Goal: Task Accomplishment & Management: Use online tool/utility

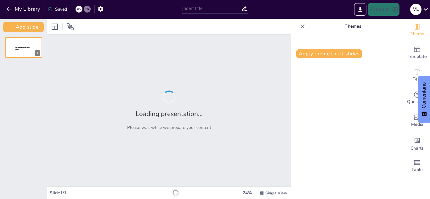
type input "Relación entre la Posición Anatómica y los Planos del Cuerpo"
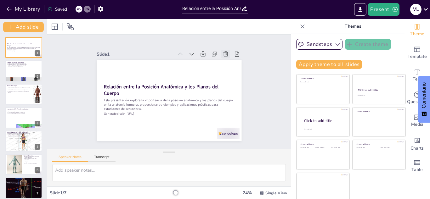
click at [220, 137] on icon at bounding box center [218, 140] width 6 height 6
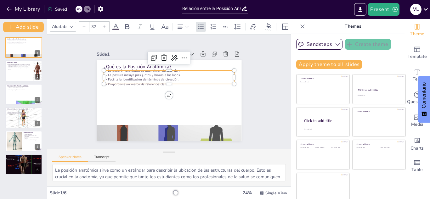
click at [163, 72] on p "La postura incluye pies juntos y brazos a los lados." at bounding box center [185, 87] width 45 height 126
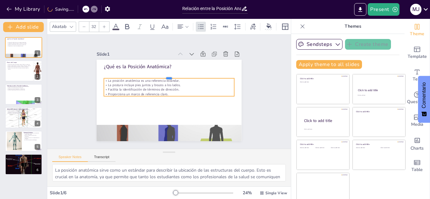
drag, startPoint x: 136, startPoint y: 67, endPoint x: 137, endPoint y: 75, distance: 7.9
click at [169, 75] on div at bounding box center [185, 95] width 32 height 129
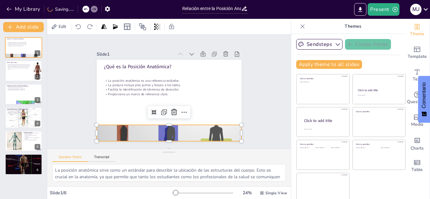
click at [121, 133] on div at bounding box center [200, 119] width 158 height 162
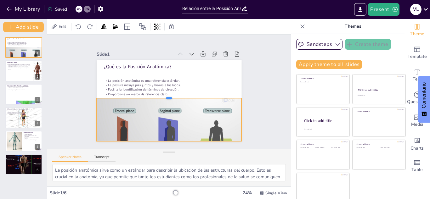
drag, startPoint x: 162, startPoint y: 122, endPoint x: 164, endPoint y: 95, distance: 26.8
click at [164, 95] on div at bounding box center [166, 90] width 64 height 135
click at [170, 108] on div at bounding box center [211, 91] width 82 height 145
click at [126, 91] on div at bounding box center [169, 50] width 145 height 82
click at [126, 108] on div at bounding box center [132, 75] width 134 height 166
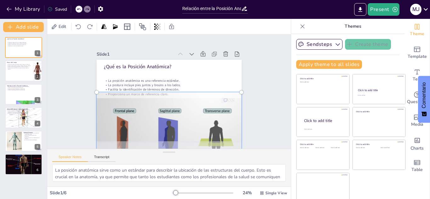
click at [126, 108] on div at bounding box center [130, 104] width 132 height 173
click at [117, 108] on div at bounding box center [194, 58] width 176 height 162
click at [117, 108] on div at bounding box center [138, 64] width 168 height 173
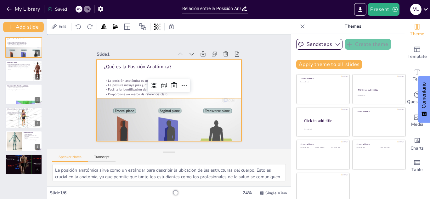
click at [220, 73] on div at bounding box center [169, 83] width 145 height 82
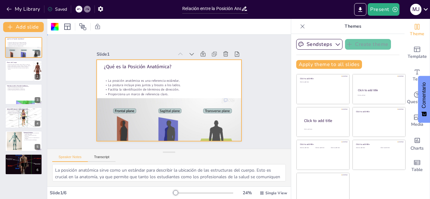
click at [257, 77] on div "Slide 1 ¿Qué es la Posición Anatómica? La posición anatómica es una referencia …" at bounding box center [169, 91] width 204 height 269
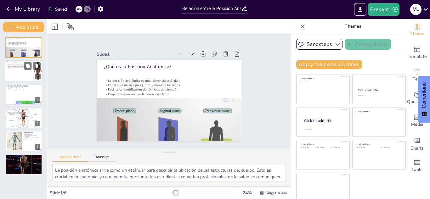
click at [14, 68] on p "El plano transversal divide el cuerpo en partes superior e inferior." at bounding box center [19, 68] width 25 height 2
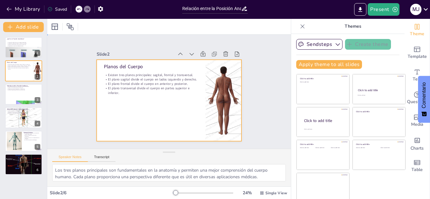
click at [162, 112] on div at bounding box center [160, 92] width 96 height 153
click at [16, 94] on div at bounding box center [24, 94] width 38 height 21
type textarea "La comunicación efectiva es esencial en el campo de la salud. La posición anató…"
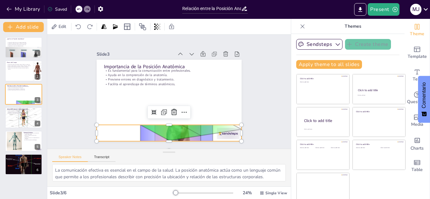
click at [165, 138] on div at bounding box center [135, 116] width 201 height 201
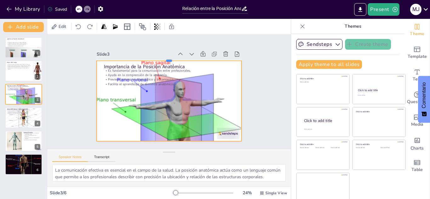
drag, startPoint x: 160, startPoint y: 122, endPoint x: 185, endPoint y: 57, distance: 68.9
click at [185, 123] on div at bounding box center [169, 125] width 145 height 5
click at [246, 85] on div "Slide 1 ¿Qué es la Posición Anatómica? La posición anatómica es una referencia …" at bounding box center [169, 91] width 194 height 200
click at [174, 93] on div at bounding box center [182, 131] width 183 height 182
click at [158, 30] on icon at bounding box center [157, 27] width 1 height 6
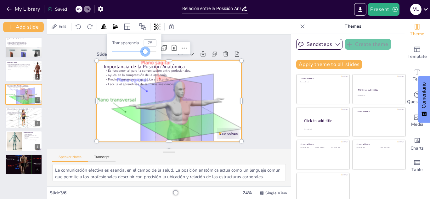
click at [146, 52] on div at bounding box center [128, 52] width 33 height 1
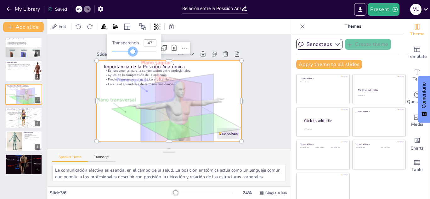
click at [133, 52] on div at bounding box center [134, 51] width 44 height 5
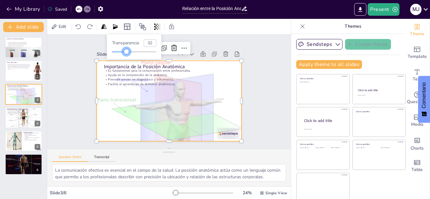
click at [127, 53] on div at bounding box center [134, 51] width 44 height 5
type input "99"
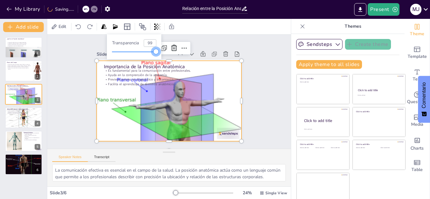
click at [157, 51] on div at bounding box center [134, 51] width 44 height 5
click at [261, 68] on div "Slide 1 ¿Qué es la Posición Anatómica? La posición anatómica es una referencia …" at bounding box center [169, 91] width 184 height 267
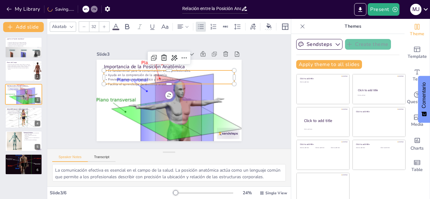
click at [181, 82] on div "Importancia de la Posición Anatómica Es fundamental para la comunicación entre …" at bounding box center [163, 99] width 162 height 158
click at [200, 76] on icon at bounding box center [204, 80] width 8 height 8
type input "32"
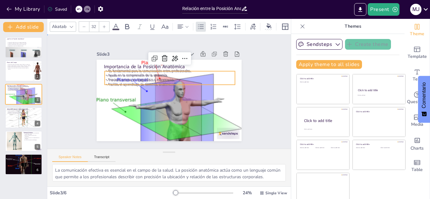
click at [100, 99] on div "Slide 1 ¿Qué es la Posición Anatómica? La posición anatómica es una referencia …" at bounding box center [169, 92] width 139 height 255
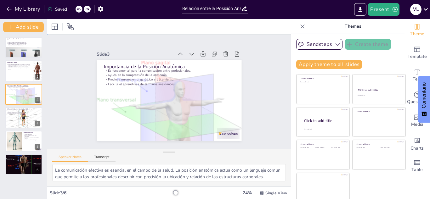
click at [69, 99] on div "Slide 1 ¿Qué es la Posición Anatómica? La posición anatómica es una referencia …" at bounding box center [169, 92] width 258 height 248
click at [26, 88] on icon at bounding box center [28, 90] width 4 height 4
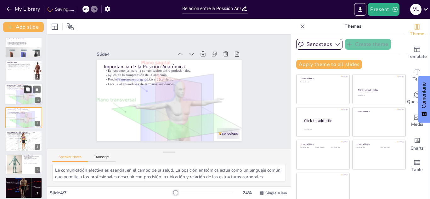
scroll to position [2, 0]
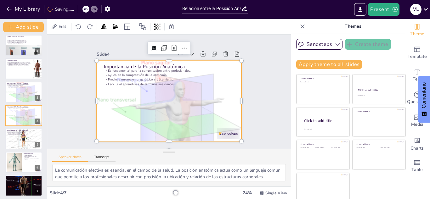
click at [110, 91] on div at bounding box center [168, 51] width 146 height 144
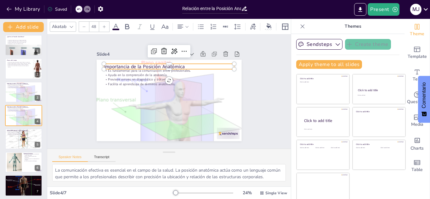
click at [98, 64] on div "Importancia de la Posición Anatómica Es fundamental para la comunicación entre …" at bounding box center [163, 84] width 165 height 151
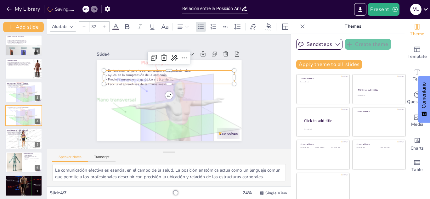
click at [128, 70] on p "Es fundamental para la comunicación entre profesionales." at bounding box center [182, 74] width 108 height 80
click at [128, 69] on p "Es fundamental para la comunicación entre profesionales." at bounding box center [182, 109] width 108 height 80
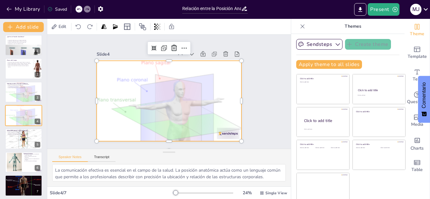
click at [182, 114] on div at bounding box center [182, 131] width 183 height 182
click at [250, 90] on div "Slide 1 ¿Qué es la Posición Anatómica? La posición anatómica es una referencia …" at bounding box center [169, 92] width 163 height 262
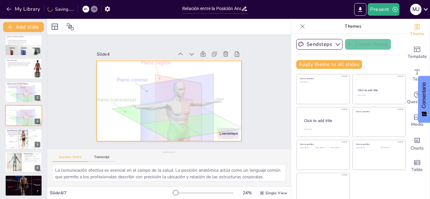
click at [169, 103] on div at bounding box center [157, 131] width 183 height 182
click at [169, 103] on div at bounding box center [129, 100] width 171 height 173
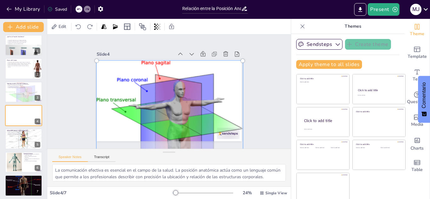
click at [169, 103] on div at bounding box center [189, 56] width 209 height 208
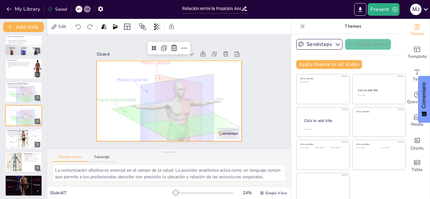
click at [264, 84] on div "Slide 1 ¿Qué es la Posición Anatómica? La posición anatómica es una referencia …" at bounding box center [169, 91] width 262 height 163
click at [173, 98] on div at bounding box center [157, 131] width 183 height 182
click at [173, 98] on div at bounding box center [128, 83] width 171 height 173
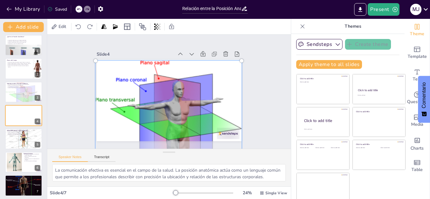
drag, startPoint x: 168, startPoint y: 120, endPoint x: 160, endPoint y: 133, distance: 14.6
click at [160, 133] on div at bounding box center [141, 60] width 215 height 215
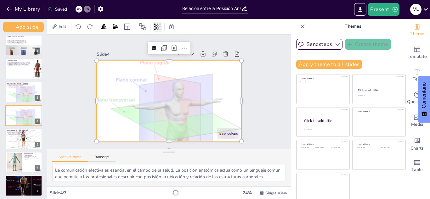
click at [156, 30] on icon at bounding box center [154, 27] width 1 height 6
type input "99"
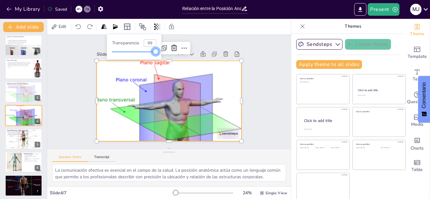
click at [157, 51] on div at bounding box center [134, 51] width 44 height 5
click at [253, 68] on div "Slide 1 ¿Qué es la Posición Anatómica? La posición anatómica es una referencia …" at bounding box center [169, 92] width 269 height 204
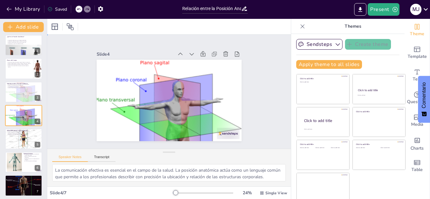
click at [50, 79] on div "Slide 1 ¿Qué es la Posición Anatómica? La posición anatómica es una referencia …" at bounding box center [169, 92] width 269 height 204
click at [12, 90] on div at bounding box center [24, 100] width 38 height 37
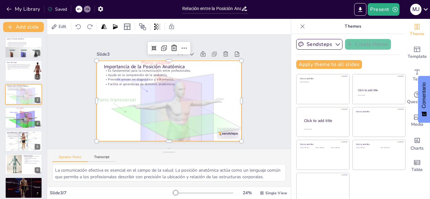
click at [160, 114] on div at bounding box center [142, 122] width 205 height 204
click at [178, 100] on div at bounding box center [149, 128] width 198 height 198
click at [178, 100] on div at bounding box center [197, 122] width 205 height 204
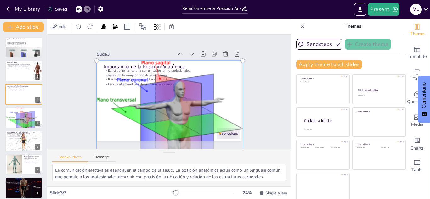
drag, startPoint x: 164, startPoint y: 59, endPoint x: 164, endPoint y: 91, distance: 31.8
click at [164, 91] on div at bounding box center [141, 122] width 215 height 215
drag, startPoint x: 156, startPoint y: 56, endPoint x: 156, endPoint y: 86, distance: 29.6
click at [156, 86] on div at bounding box center [201, 67] width 213 height 213
click at [154, 120] on div at bounding box center [185, 54] width 202 height 201
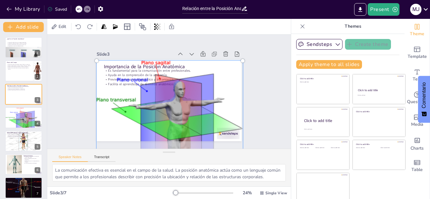
click at [154, 120] on div at bounding box center [153, 129] width 202 height 201
drag, startPoint x: 89, startPoint y: 58, endPoint x: 117, endPoint y: 98, distance: 49.1
click at [117, 98] on div at bounding box center [185, 54] width 192 height 191
click at [179, 83] on div at bounding box center [170, 133] width 154 height 152
click at [179, 83] on div at bounding box center [132, 109] width 201 height 202
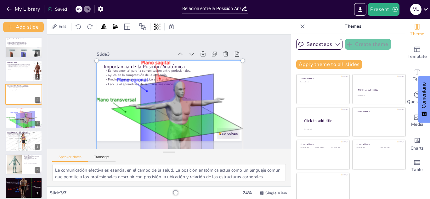
click at [195, 116] on div at bounding box center [209, 83] width 180 height 182
click at [195, 116] on div at bounding box center [134, 72] width 208 height 209
click at [195, 116] on div at bounding box center [208, 78] width 192 height 193
click at [195, 116] on div at bounding box center [129, 79] width 191 height 193
click at [195, 116] on div at bounding box center [169, 50] width 154 height 151
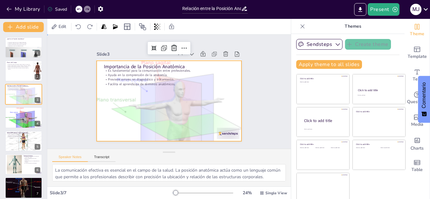
click at [270, 102] on div "Slide 1 ¿Qué es la Posición Anatómica? La posición anatómica es una referencia …" at bounding box center [169, 92] width 262 height 163
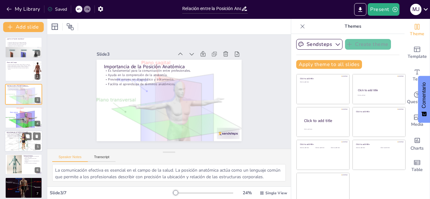
click at [15, 136] on p "Se adaptan a las necesidades de cada atleta." at bounding box center [24, 136] width 34 height 1
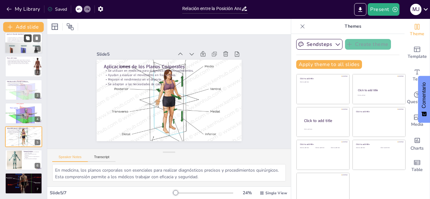
click at [27, 41] on button at bounding box center [28, 38] width 8 height 8
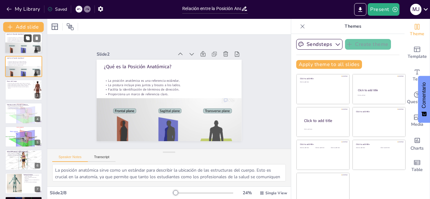
scroll to position [0, 0]
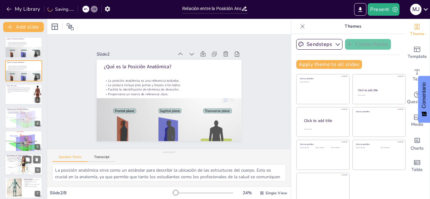
click at [20, 166] on div at bounding box center [24, 165] width 38 height 38
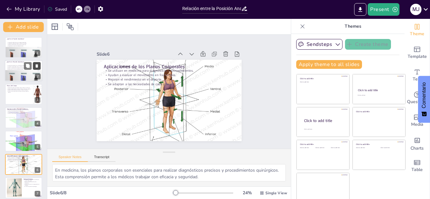
click at [37, 64] on icon at bounding box center [37, 66] width 4 height 4
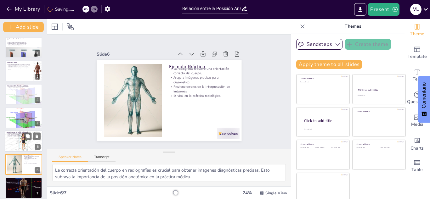
click at [12, 141] on div at bounding box center [24, 142] width 38 height 38
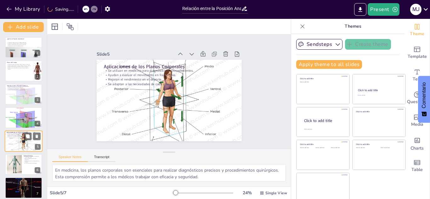
scroll to position [4, 0]
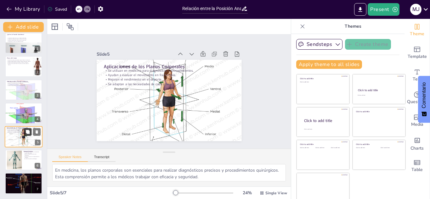
click at [27, 133] on icon at bounding box center [28, 132] width 4 height 4
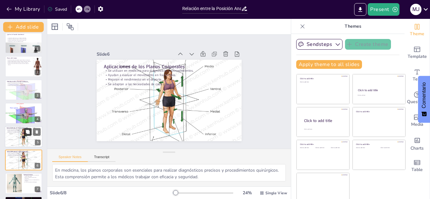
scroll to position [28, 0]
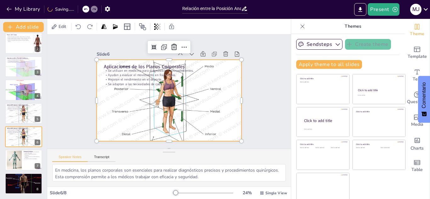
click at [114, 89] on div at bounding box center [161, 90] width 172 height 172
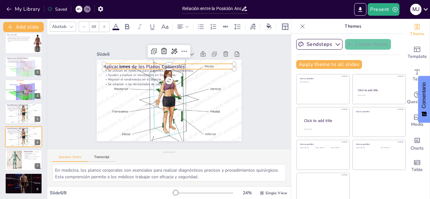
click at [97, 63] on div "Aplicaciones de los Planos Corporales Se utilizan en medicina para diagnósticos…" at bounding box center [161, 86] width 151 height 165
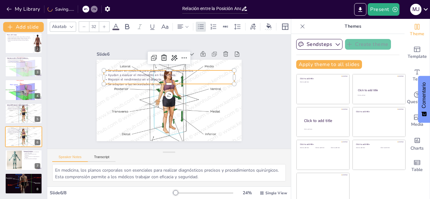
click at [114, 76] on p "Mejoran el rendimiento en el deporte." at bounding box center [174, 102] width 121 height 57
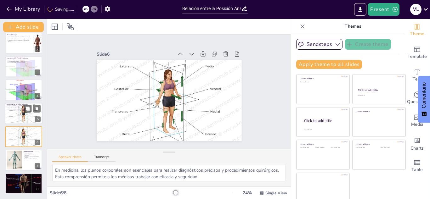
click at [21, 118] on div at bounding box center [24, 114] width 38 height 38
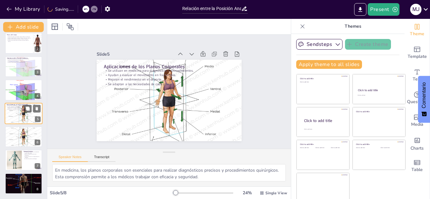
scroll to position [26, 0]
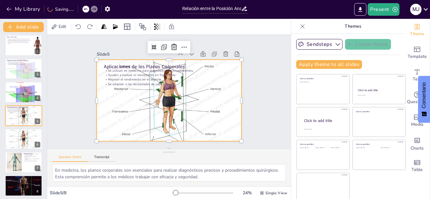
click at [141, 107] on div at bounding box center [165, 84] width 198 height 198
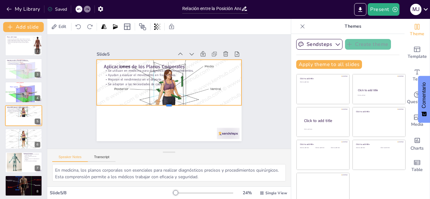
drag, startPoint x: 161, startPoint y: 141, endPoint x: 164, endPoint y: 89, distance: 52.1
click at [164, 106] on div at bounding box center [169, 108] width 145 height 5
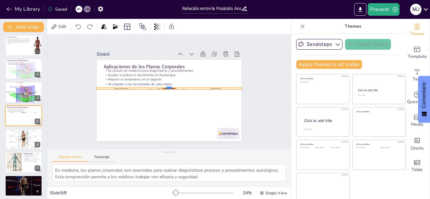
drag, startPoint x: 173, startPoint y: 57, endPoint x: 175, endPoint y: 111, distance: 53.9
click at [175, 111] on div "Aplicaciones de los Planos Corporales Se utilizan en medicina para diagnósticos…" at bounding box center [167, 100] width 159 height 110
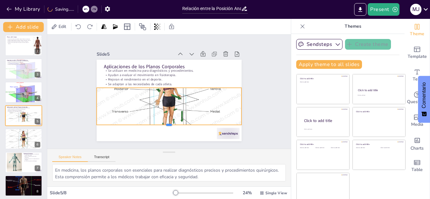
drag, startPoint x: 165, startPoint y: 88, endPoint x: 166, endPoint y: 123, distance: 35.0
click at [166, 123] on div at bounding box center [195, 115] width 101 height 111
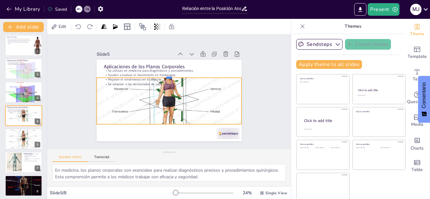
drag, startPoint x: 162, startPoint y: 85, endPoint x: 165, endPoint y: 73, distance: 11.9
click at [165, 73] on div at bounding box center [179, 78] width 120 height 89
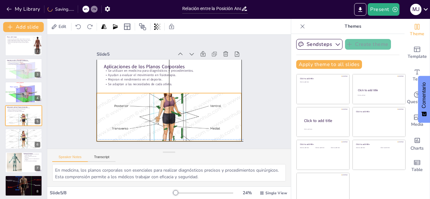
drag, startPoint x: 161, startPoint y: 92, endPoint x: 163, endPoint y: 107, distance: 15.6
click at [163, 107] on div at bounding box center [169, 117] width 145 height 145
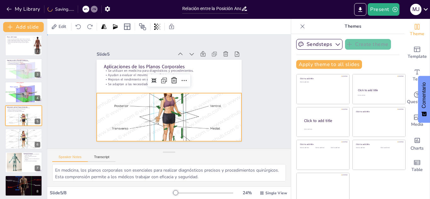
click at [261, 108] on div "Slide 1 ¿Qué es la Posición Anatómica? La posición anatómica es una referencia …" at bounding box center [169, 91] width 184 height 267
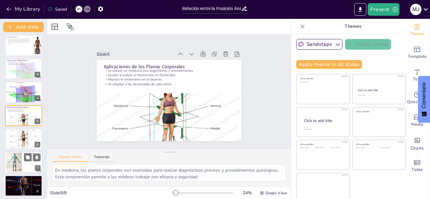
click at [13, 158] on div at bounding box center [14, 162] width 34 height 19
type textarea "La correcta orientación del cuerpo en radiografías es crucial para obtener imág…"
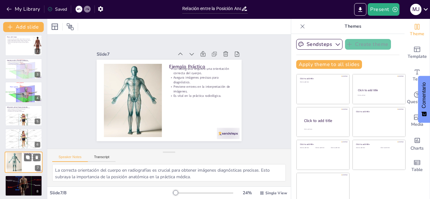
scroll to position [28, 0]
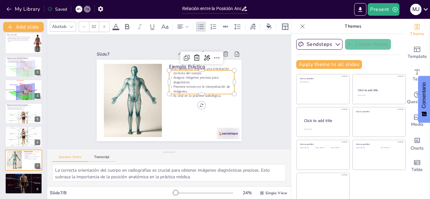
click at [182, 77] on p "La radiografía requiere una orientación correcta del cuerpo." at bounding box center [205, 106] width 46 height 58
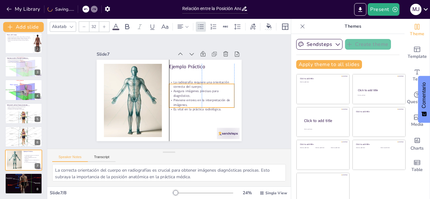
drag, startPoint x: 178, startPoint y: 69, endPoint x: 177, endPoint y: 82, distance: 13.6
click at [177, 93] on p "La radiografía requiere una orientación correcta del cuerpo." at bounding box center [162, 124] width 35 height 63
click at [240, 87] on div "Slide 1 ¿Qué es la Posición Anatómica? La posición anatómica es una referencia …" at bounding box center [169, 92] width 150 height 202
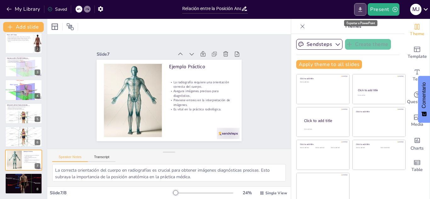
click at [359, 9] on icon "Export to PowerPoint" at bounding box center [360, 9] width 7 height 7
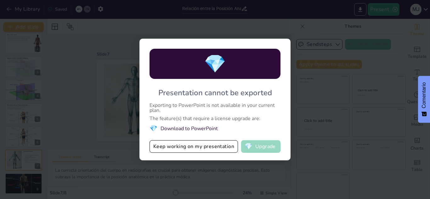
click at [255, 145] on button "💎 Upgrade" at bounding box center [260, 147] width 39 height 13
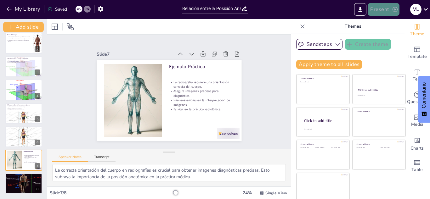
click at [374, 10] on button "Present" at bounding box center [384, 9] width 32 height 13
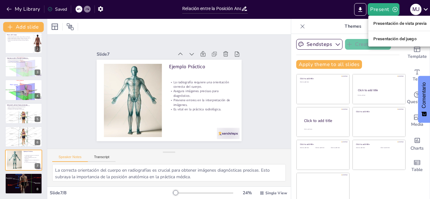
click at [360, 10] on div at bounding box center [215, 99] width 430 height 199
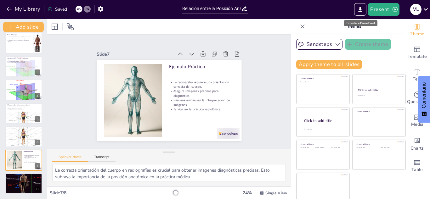
click at [360, 10] on icon "Export to PowerPoint" at bounding box center [360, 9] width 7 height 7
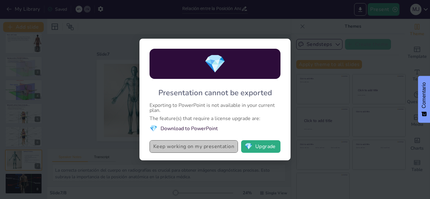
click at [212, 145] on button "Keep working on my presentation" at bounding box center [194, 147] width 89 height 13
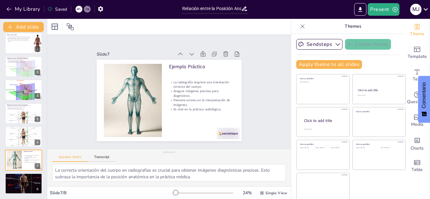
click at [270, 13] on div "Present M J" at bounding box center [340, 9] width 179 height 13
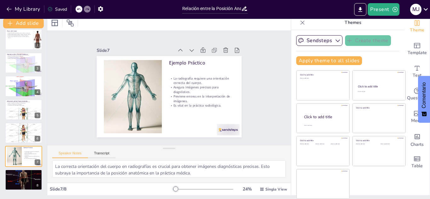
scroll to position [0, 0]
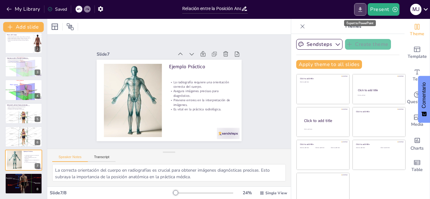
click at [362, 9] on icon "Export to PowerPoint" at bounding box center [361, 9] width 4 height 5
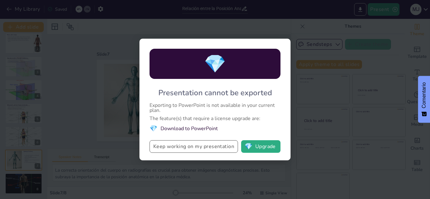
drag, startPoint x: 174, startPoint y: 128, endPoint x: 165, endPoint y: 146, distance: 19.7
click at [165, 146] on div "💎 Presentation cannot be exported Exporting to PowerPoint is not available in y…" at bounding box center [215, 100] width 151 height 122
click at [165, 146] on button "Keep working on my presentation" at bounding box center [194, 147] width 89 height 13
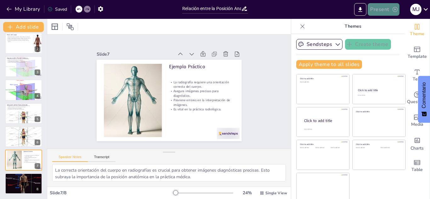
click at [380, 9] on button "Present" at bounding box center [384, 9] width 32 height 13
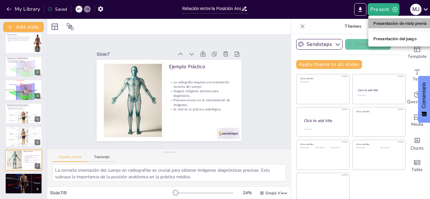
click at [385, 28] on li "Presentación de vista previa" at bounding box center [401, 23] width 64 height 10
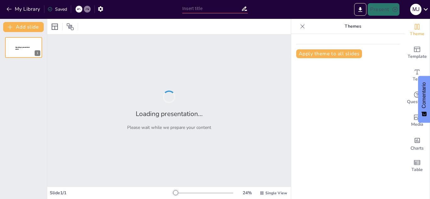
type input "Relación entre la Posición Anatómica y los Planos del Cuerpo"
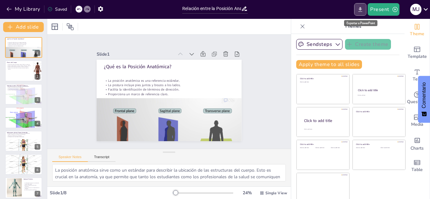
click at [361, 9] on icon "Export to PowerPoint" at bounding box center [361, 9] width 4 height 5
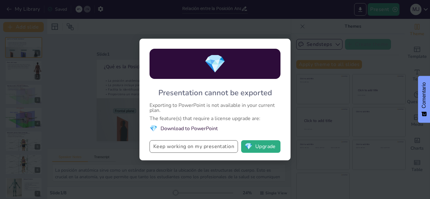
drag, startPoint x: 145, startPoint y: 143, endPoint x: 190, endPoint y: 146, distance: 44.8
click at [190, 146] on div "💎 Presentation cannot be exported Exporting to PowerPoint is not available in y…" at bounding box center [215, 100] width 151 height 122
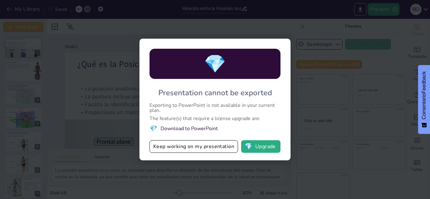
click at [375, 58] on div "💎 Presentation cannot be exported Exporting to PowerPoint is not available in y…" at bounding box center [215, 99] width 430 height 199
click at [259, 152] on button "💎 Upgrade" at bounding box center [260, 147] width 39 height 13
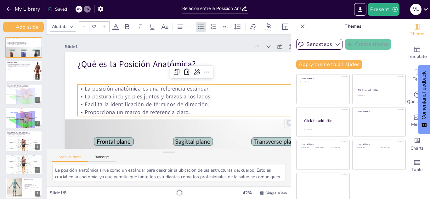
click at [247, 41] on div "Slide 1 ¿Qué es la Posición Anatómica? La posición anatómica es una referencia …" at bounding box center [141, 108] width 209 height 281
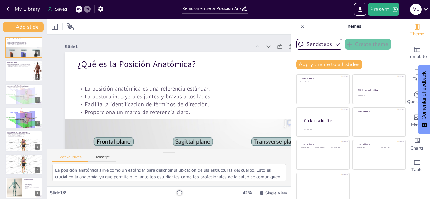
click at [84, 44] on div at bounding box center [58, 36] width 52 height 56
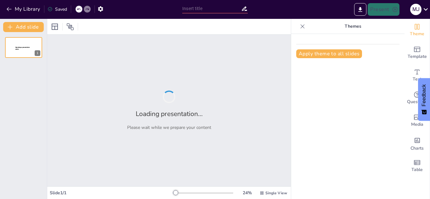
type input "Relación entre la Posición Anatómica y los Planos del Cuerpo"
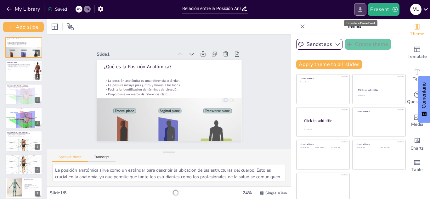
click at [361, 10] on icon "Export to PowerPoint" at bounding box center [361, 9] width 4 height 5
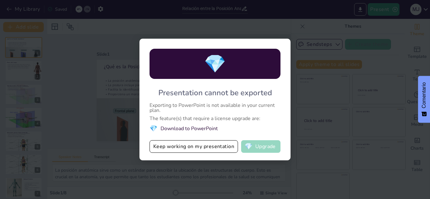
click at [254, 147] on button "💎 Upgrade" at bounding box center [260, 147] width 39 height 13
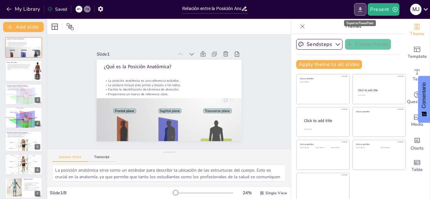
click at [360, 13] on button "Export to PowerPoint" at bounding box center [360, 9] width 12 height 13
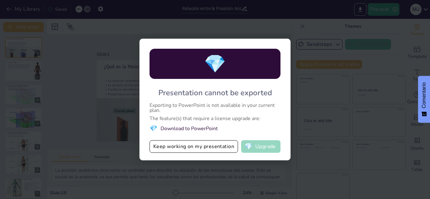
click at [255, 148] on button "💎 Upgrade" at bounding box center [260, 147] width 39 height 13
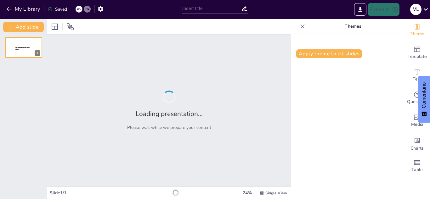
type input "Relación entre la Posición Anatómica y los Planos del Cuerpo"
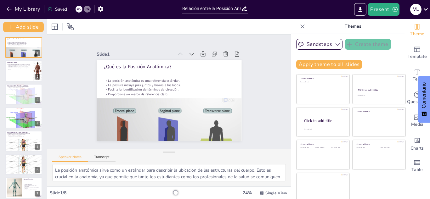
scroll to position [4, 0]
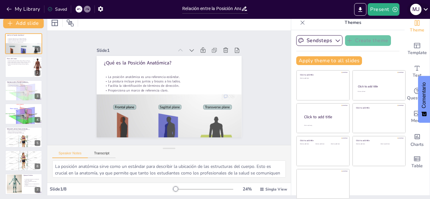
click at [427, 9] on icon at bounding box center [426, 9] width 9 height 9
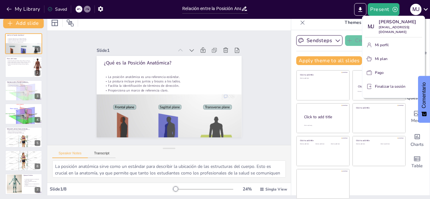
click at [361, 8] on div at bounding box center [215, 99] width 430 height 199
